Goal: Download file/media

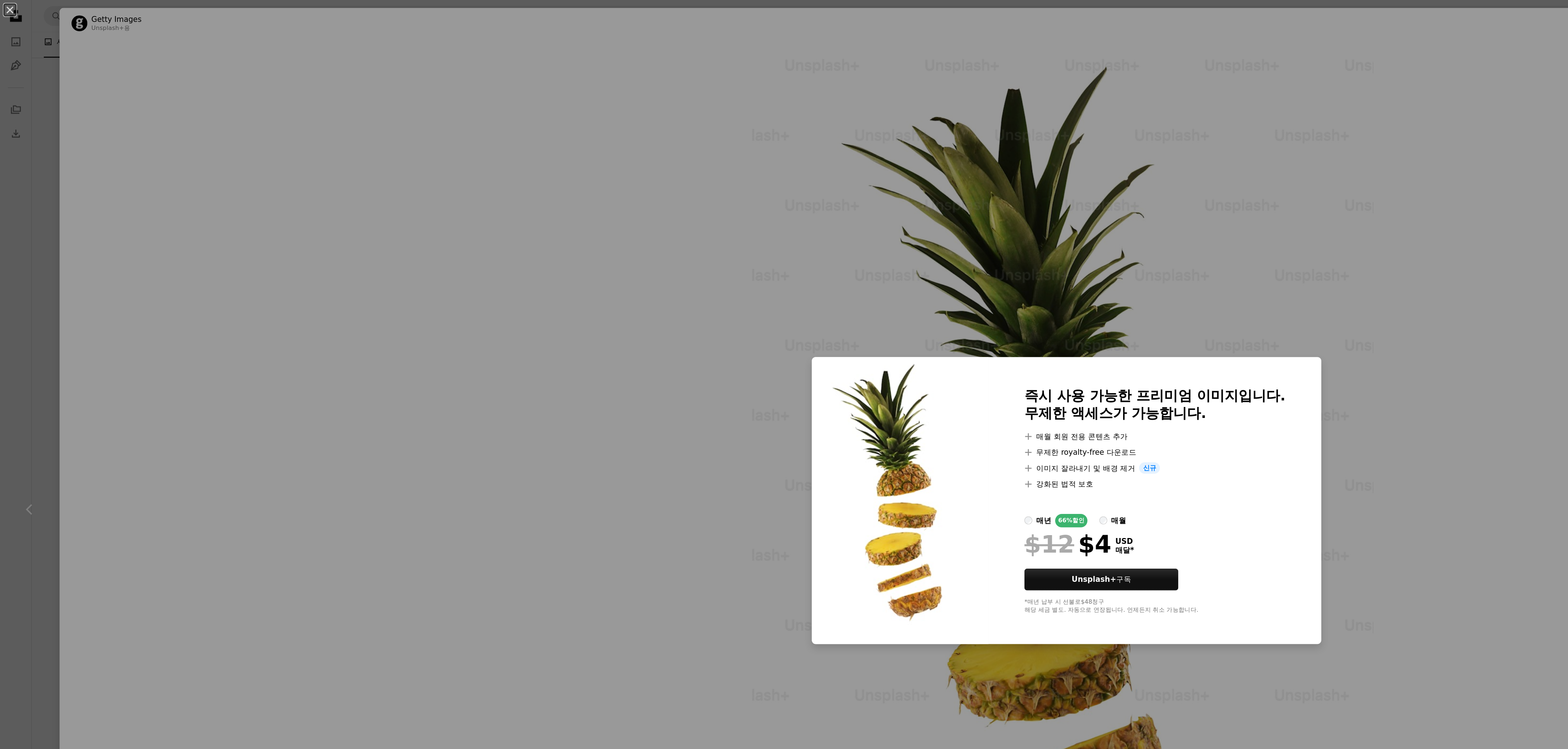
drag, startPoint x: 268, startPoint y: 171, endPoint x: 415, endPoint y: 35, distance: 200.3
click at [237, 157] on div "An X shape 즉시 사용 가능한 프리미엄 이미지입니다. 무제한 액세스가 가능합니다. A plus sign 매월 회원 전용 콘텐츠 추가 A…" at bounding box center [784, 374] width 1568 height 749
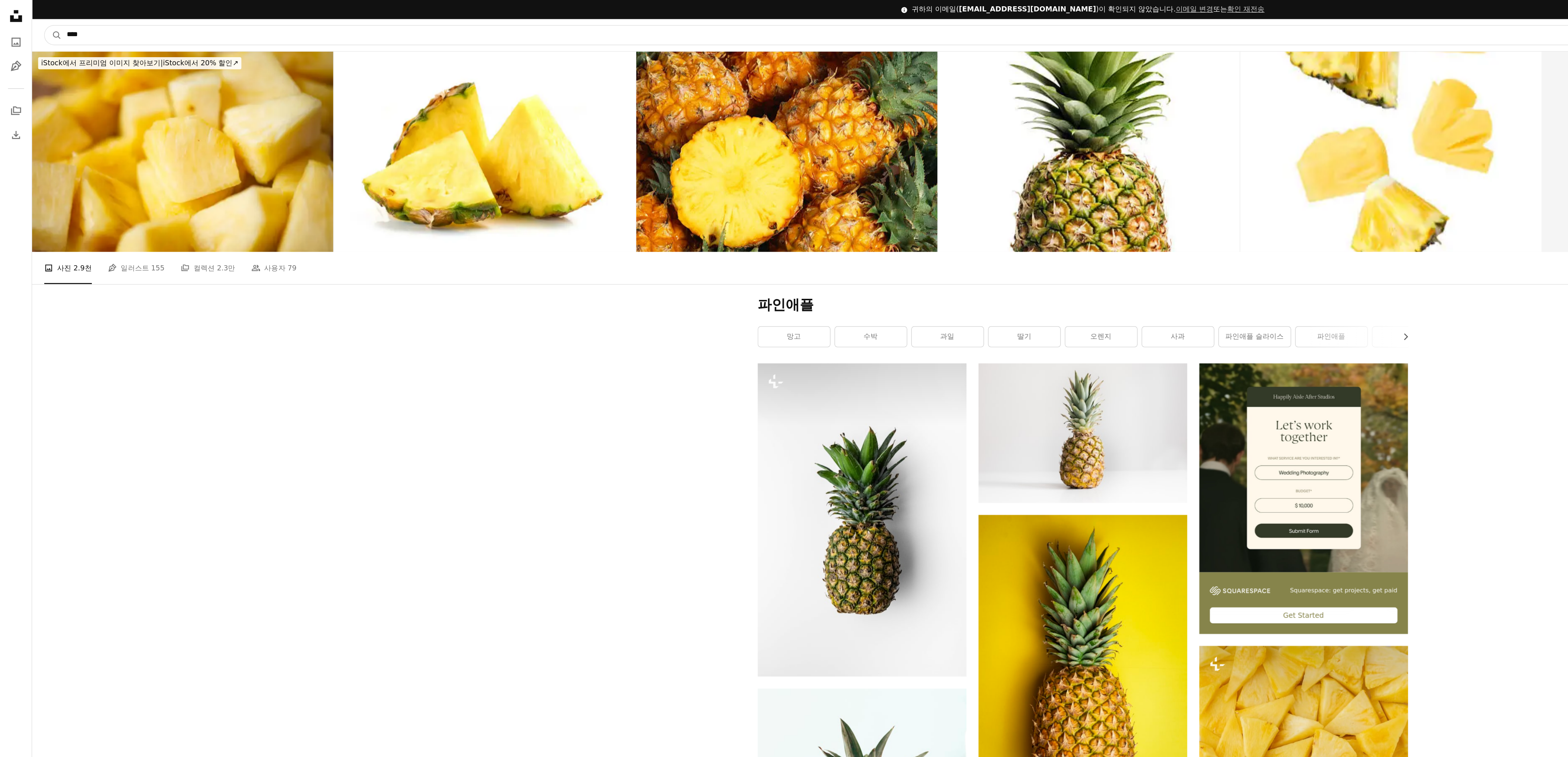
drag, startPoint x: 308, startPoint y: 22, endPoint x: 18, endPoint y: 4, distance: 290.6
type input "*"
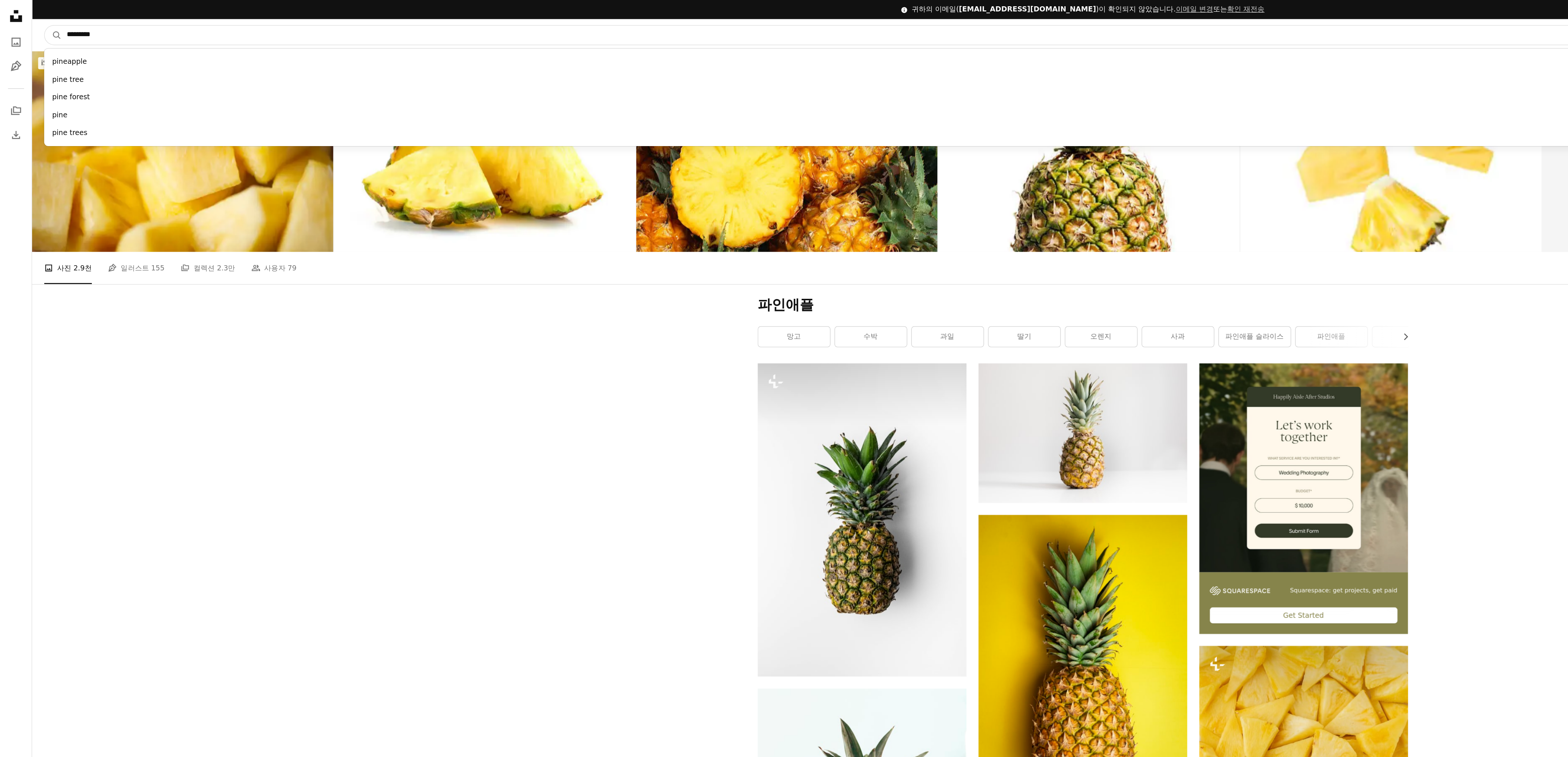
type input "**********"
click button "A magnifying glass" at bounding box center [39, 26] width 12 height 14
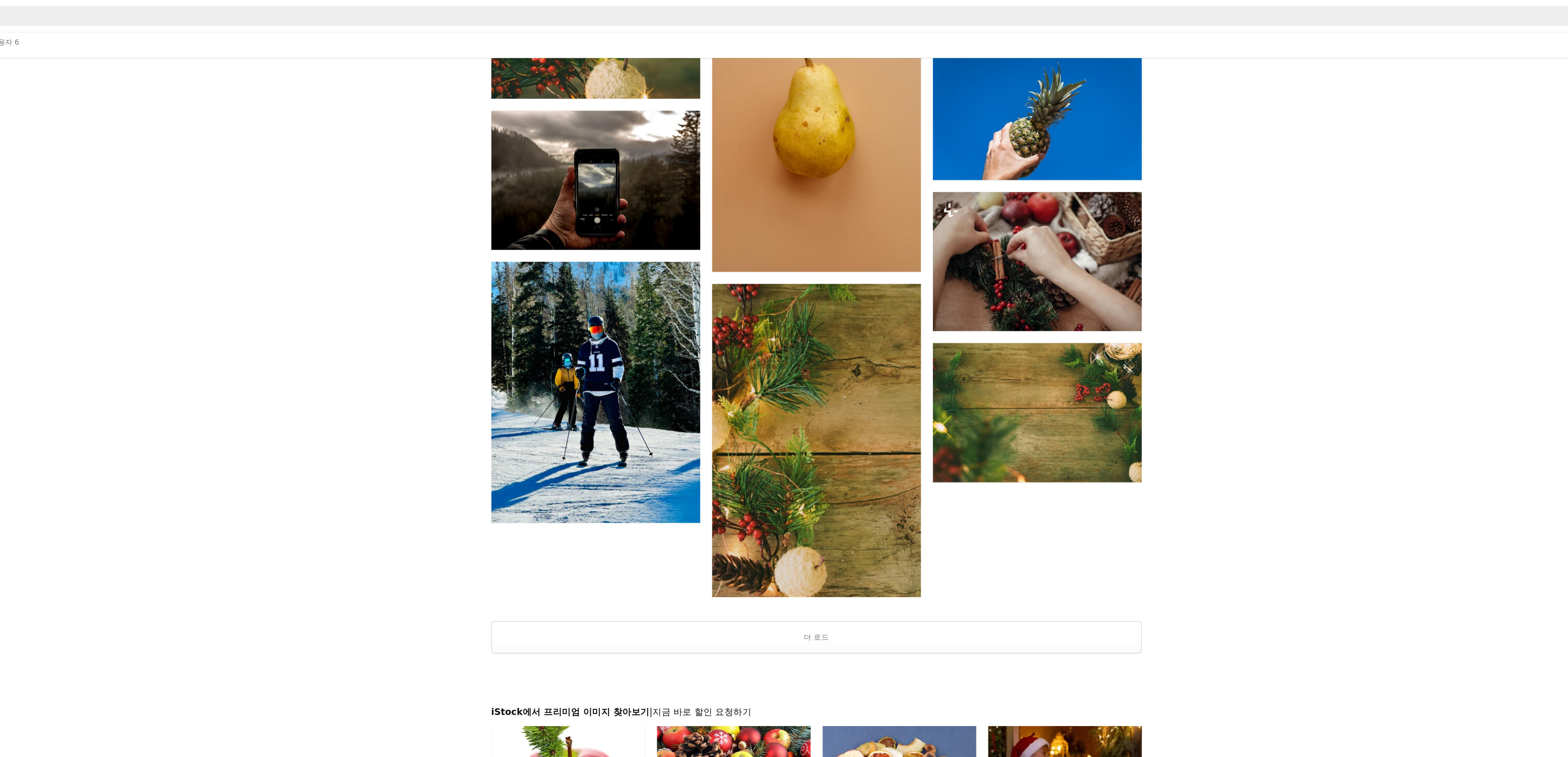
scroll to position [617, 0]
